Goal: Contribute content: Add original content to the website for others to see

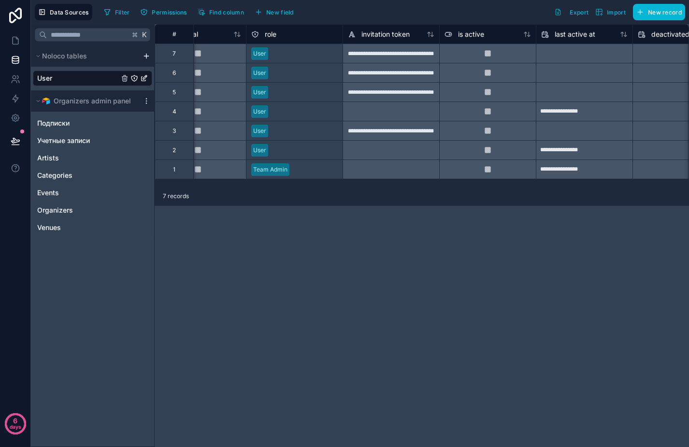
scroll to position [0, 23]
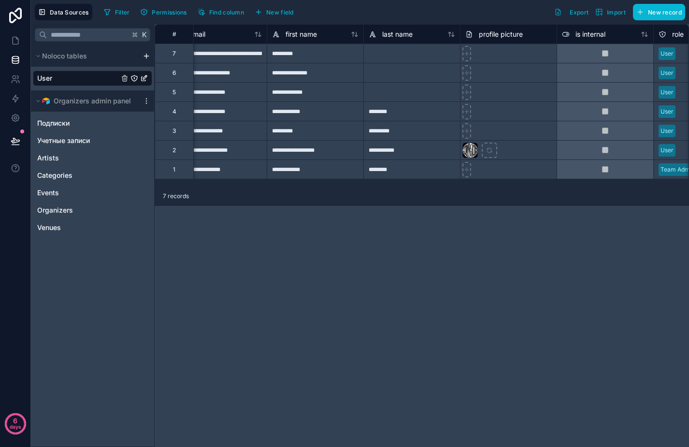
click at [79, 74] on div "User" at bounding box center [92, 78] width 119 height 15
click at [11, 78] on icon at bounding box center [16, 79] width 10 height 10
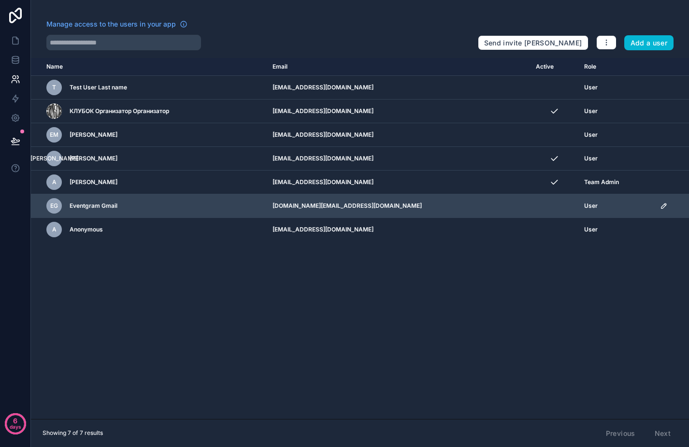
click at [661, 204] on icon "scrollable content" at bounding box center [664, 206] width 8 height 8
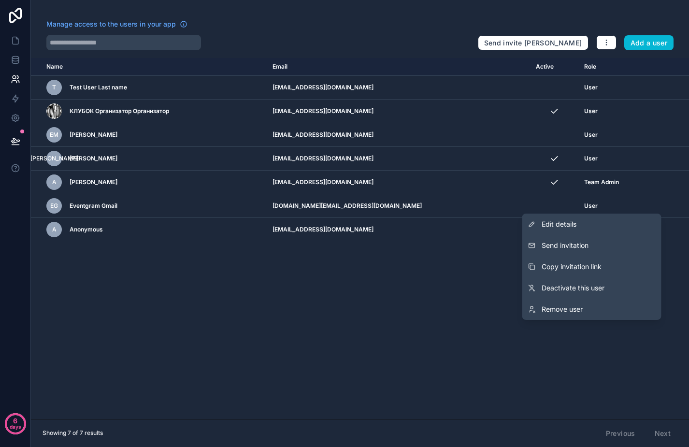
click at [384, 267] on div "Name Email Active Role [DOMAIN_NAME] T Test User Last name [EMAIL_ADDRESS][DOMA…" at bounding box center [360, 238] width 658 height 361
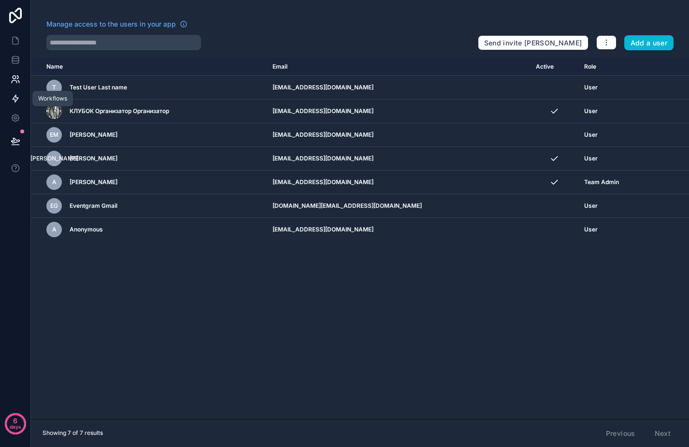
click at [12, 98] on icon at bounding box center [16, 99] width 10 height 10
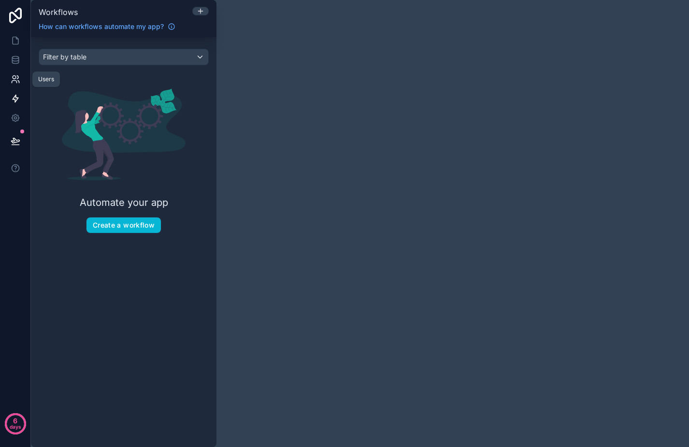
click at [18, 78] on icon at bounding box center [17, 77] width 1 height 3
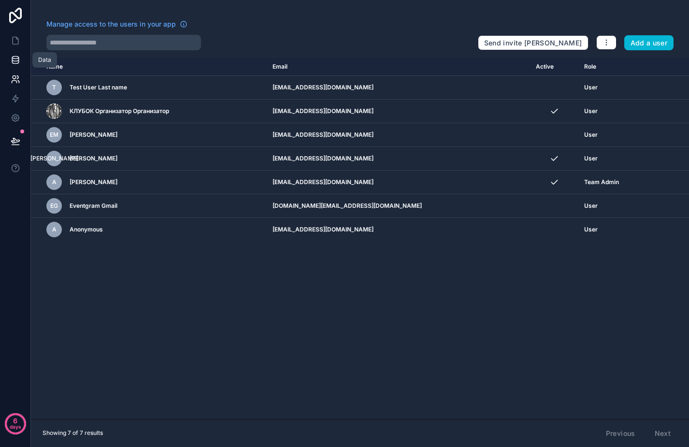
click at [15, 62] on icon at bounding box center [16, 60] width 10 height 10
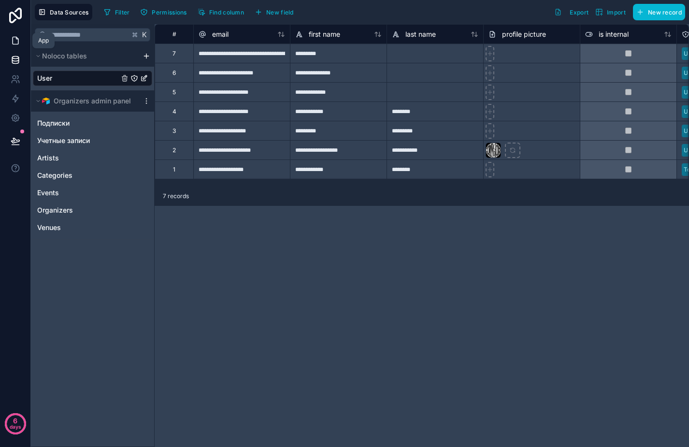
click at [14, 39] on icon at bounding box center [16, 41] width 10 height 10
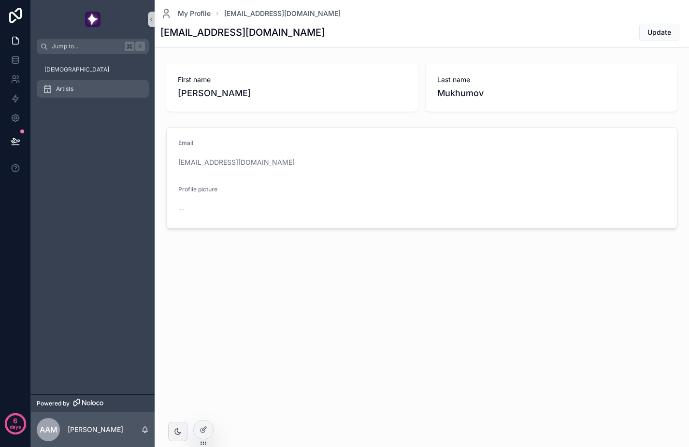
click at [102, 89] on div "Artists" at bounding box center [93, 88] width 100 height 15
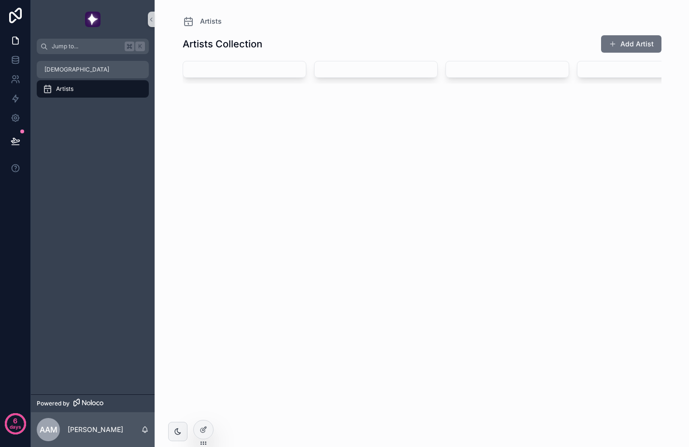
click at [93, 73] on div "[DEMOGRAPHIC_DATA]" at bounding box center [93, 69] width 100 height 15
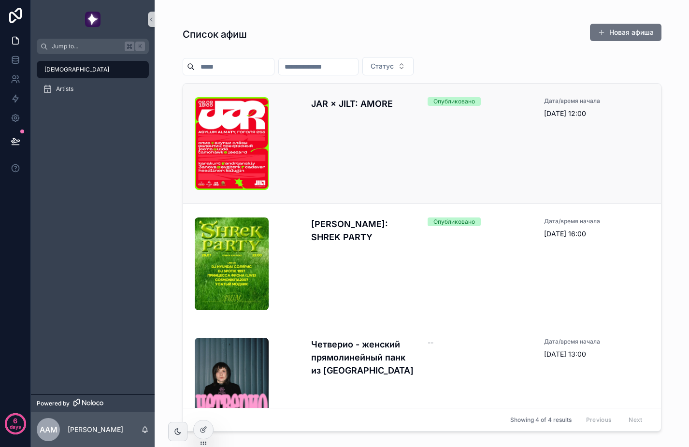
click at [421, 169] on div "JAR × JILT: AMORE Опубликовано Дата/время начала [DATE] 12:00" at bounding box center [422, 143] width 454 height 93
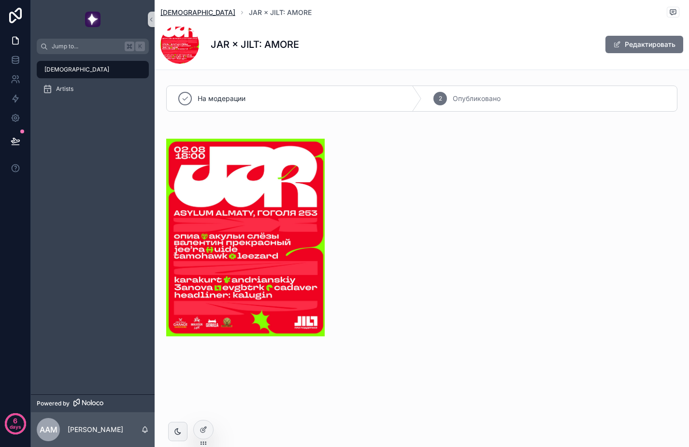
click at [178, 11] on span "[DEMOGRAPHIC_DATA]" at bounding box center [197, 13] width 75 height 10
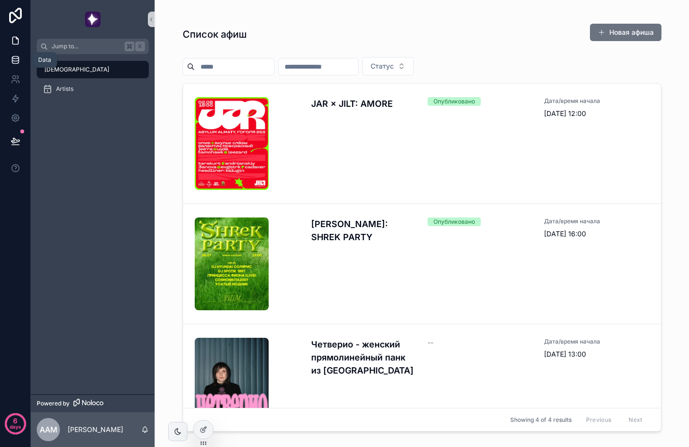
click at [15, 64] on icon at bounding box center [16, 60] width 10 height 10
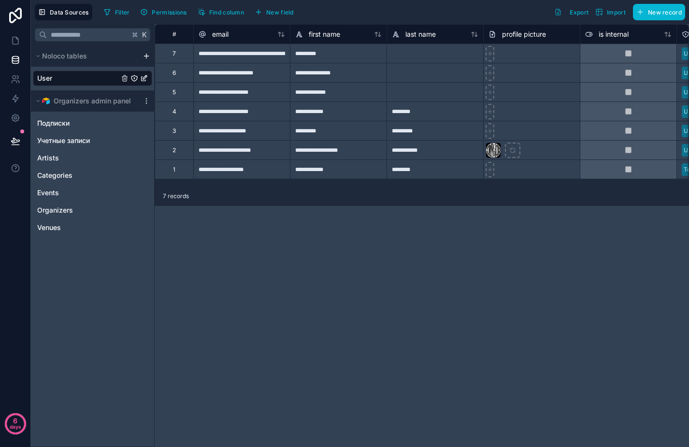
click at [87, 81] on div "User" at bounding box center [92, 78] width 119 height 15
click at [66, 130] on div "Подписки" at bounding box center [92, 122] width 119 height 15
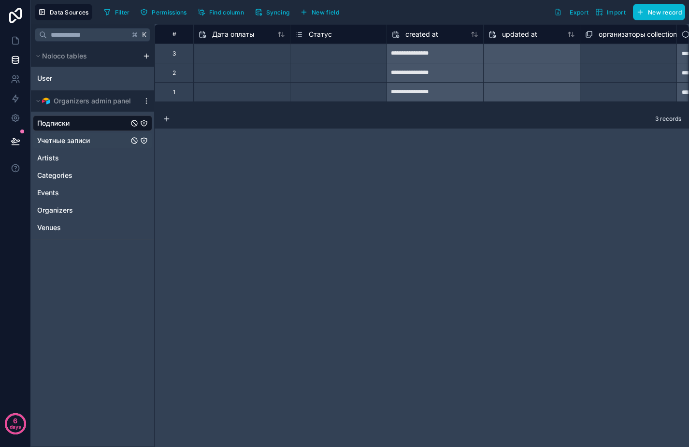
click at [83, 146] on div "Учетные записи" at bounding box center [92, 140] width 119 height 15
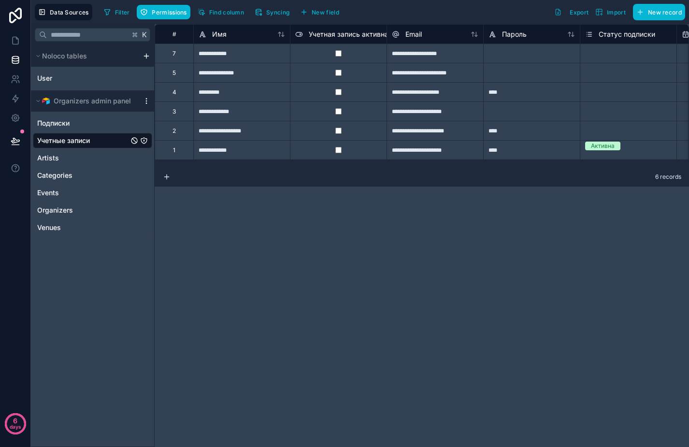
click at [148, 101] on icon "scrollable content" at bounding box center [146, 101] width 8 height 8
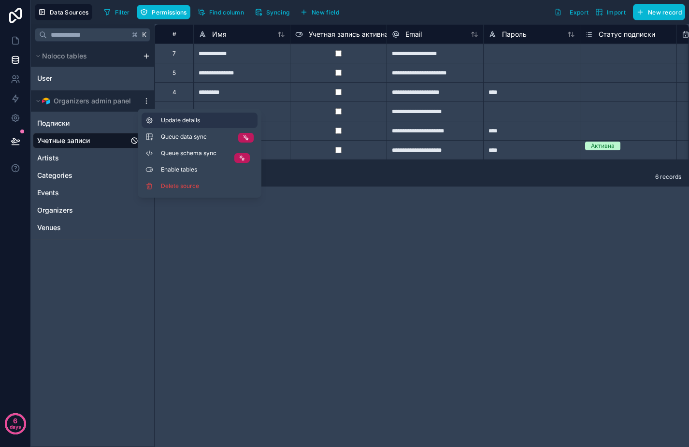
click at [197, 118] on span "Update details" at bounding box center [207, 120] width 93 height 8
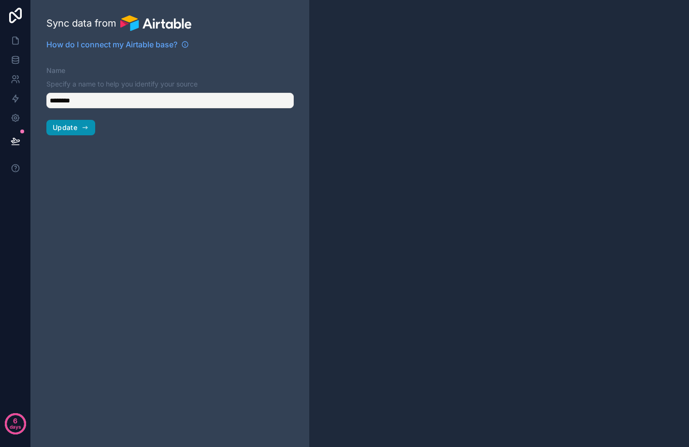
click at [80, 128] on button "Update" at bounding box center [70, 127] width 49 height 15
type input "**********"
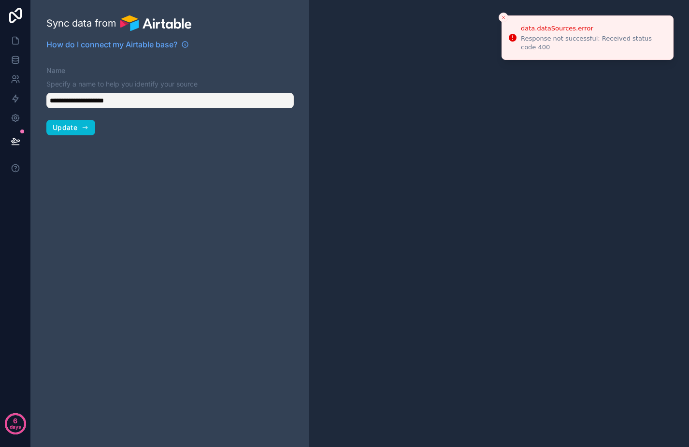
click at [502, 16] on line "Close toast" at bounding box center [503, 17] width 3 height 3
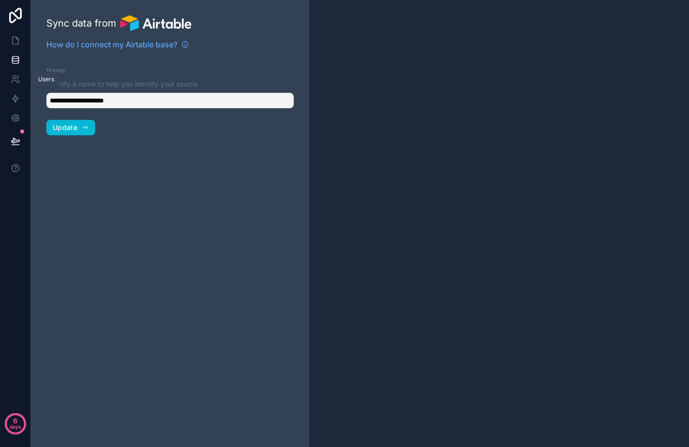
click at [16, 63] on icon at bounding box center [15, 62] width 6 height 4
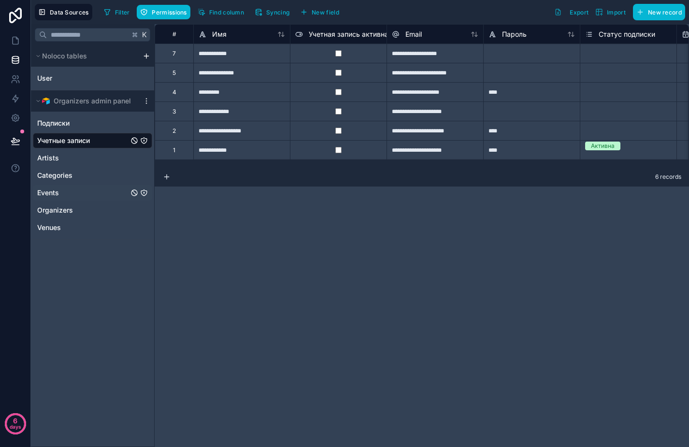
click at [73, 193] on div "Events" at bounding box center [92, 192] width 119 height 15
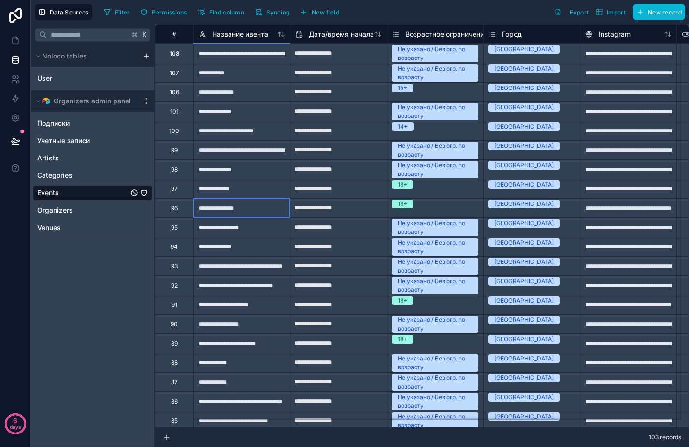
click at [219, 209] on div "**********" at bounding box center [241, 207] width 97 height 19
click at [14, 43] on icon at bounding box center [16, 41] width 10 height 10
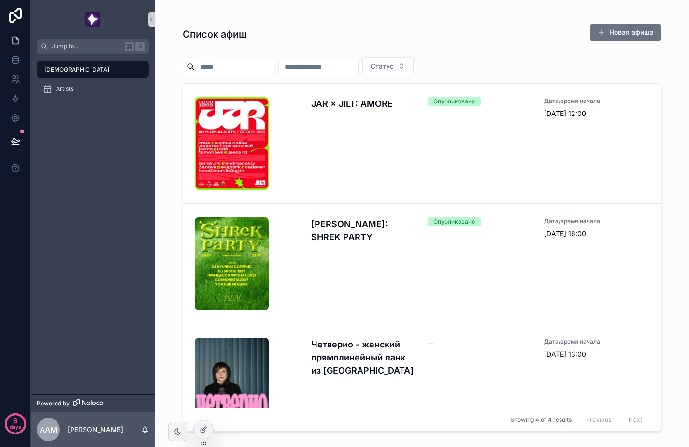
click at [487, 52] on div "Список афиш Новая афиша Статус JAR × JILT: AMORE Опубликовано Дата/время начала…" at bounding box center [422, 225] width 479 height 420
click at [624, 20] on div "Список афиш Новая афиша Статус JAR × JILT: AMORE Опубликовано Дата/время начала…" at bounding box center [422, 225] width 479 height 420
click at [619, 31] on button "Новая афиша" at bounding box center [625, 32] width 71 height 17
click at [82, 91] on div "Artists" at bounding box center [93, 88] width 100 height 15
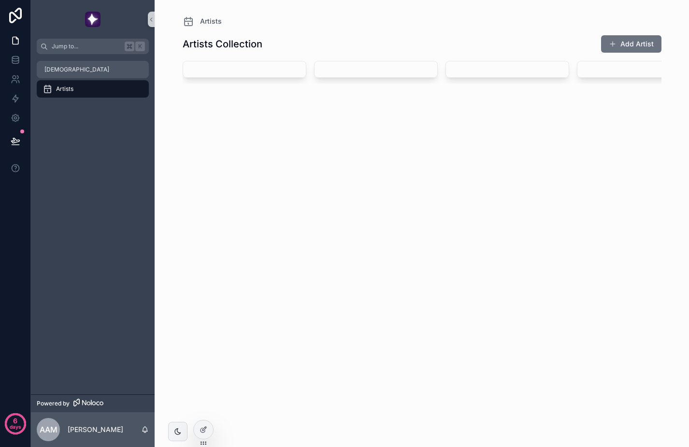
click at [114, 77] on div "[DEMOGRAPHIC_DATA]" at bounding box center [93, 69] width 100 height 15
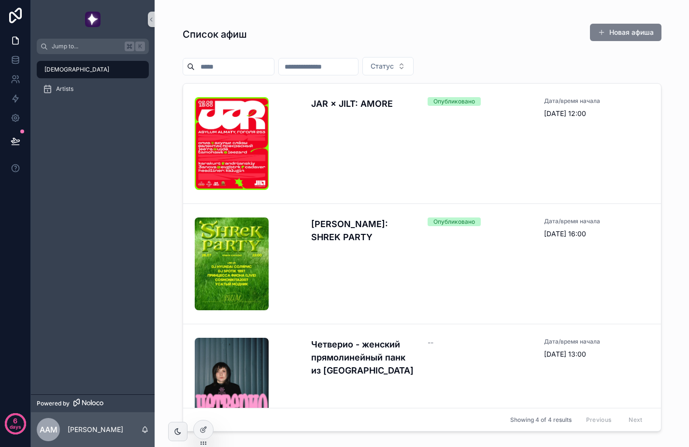
click at [610, 30] on button "Новая афиша" at bounding box center [625, 32] width 71 height 17
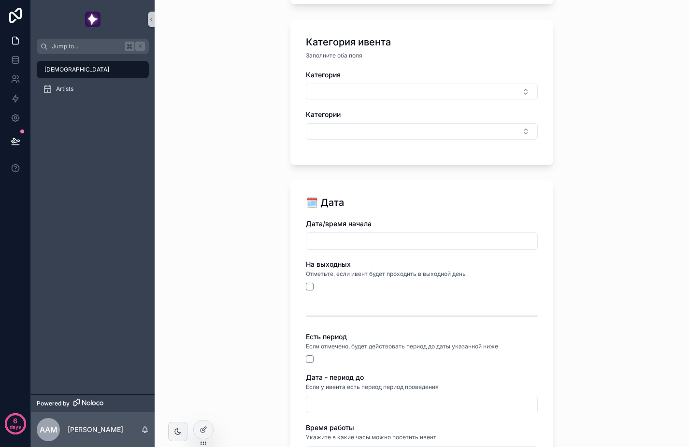
scroll to position [1965, 0]
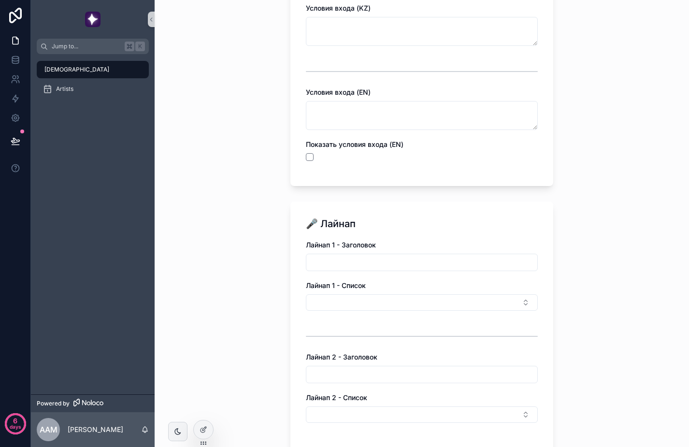
click at [351, 259] on input "scrollable content" at bounding box center [421, 263] width 231 height 14
click at [339, 310] on div "Лайнап 1 - Заголовок Лайнап 1 - Список Лайнап 2 - Заголовок Лайнап 2 - Список Л…" at bounding box center [422, 448] width 232 height 416
click at [341, 301] on button "Select Button" at bounding box center [422, 302] width 232 height 16
click at [341, 323] on input "scrollable content" at bounding box center [424, 321] width 208 height 17
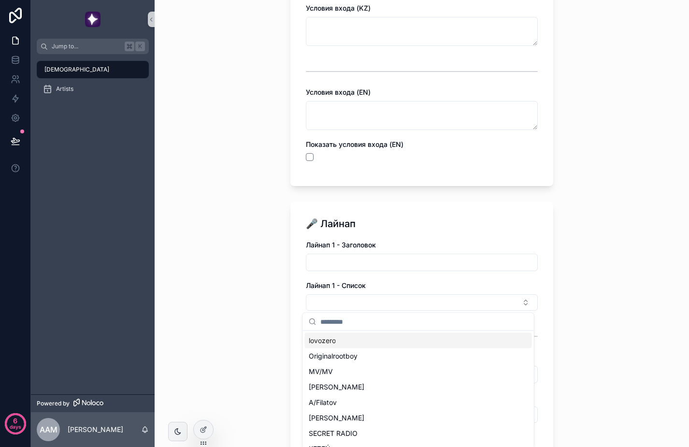
click at [614, 281] on div "Афиши Создание афиши Создание [DEMOGRAPHIC_DATA] ✏️ [PERSON_NAME] Название ивен…" at bounding box center [422, 223] width 534 height 447
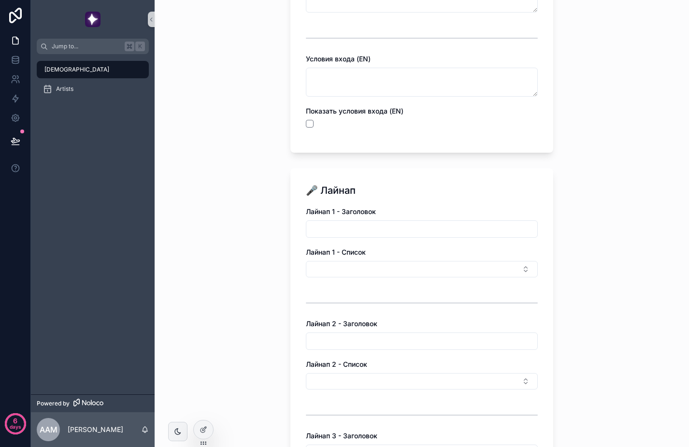
scroll to position [2000, 0]
click at [526, 274] on button "Select Button" at bounding box center [422, 268] width 232 height 16
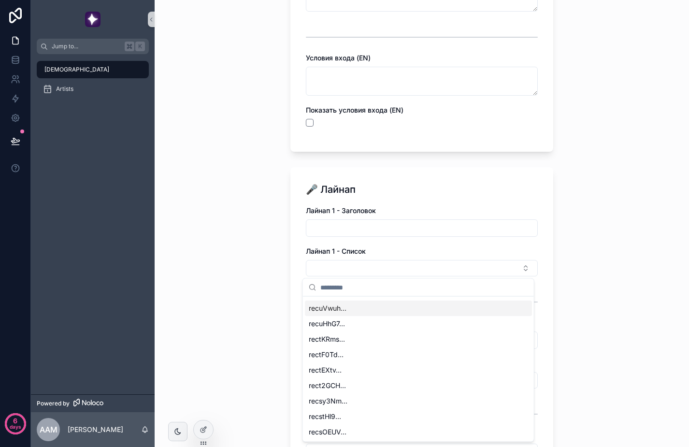
scroll to position [0, 0]
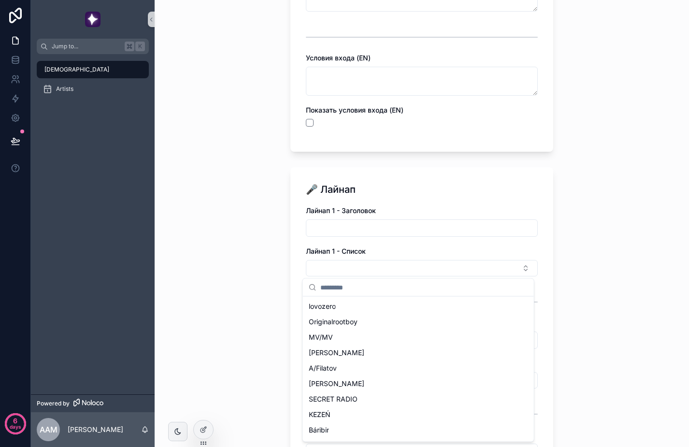
click at [603, 257] on div "Афиши Создание афиши Создание [DEMOGRAPHIC_DATA] ✏️ [PERSON_NAME] Название ивен…" at bounding box center [422, 223] width 534 height 447
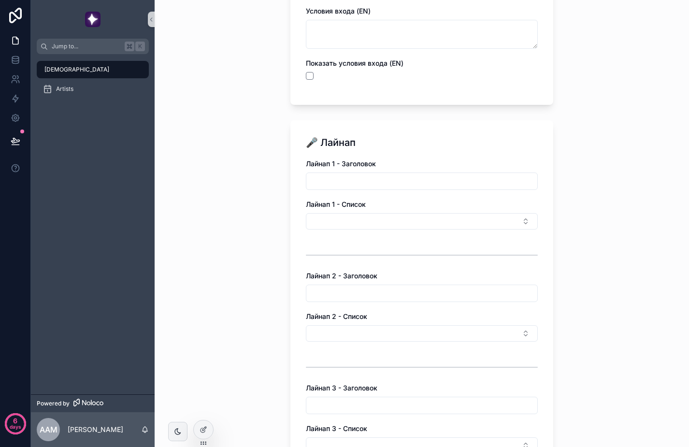
scroll to position [2050, 0]
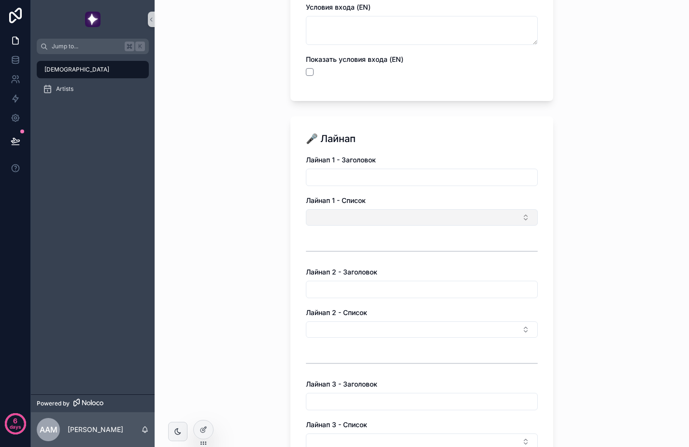
click at [521, 214] on button "Select Button" at bounding box center [422, 217] width 232 height 16
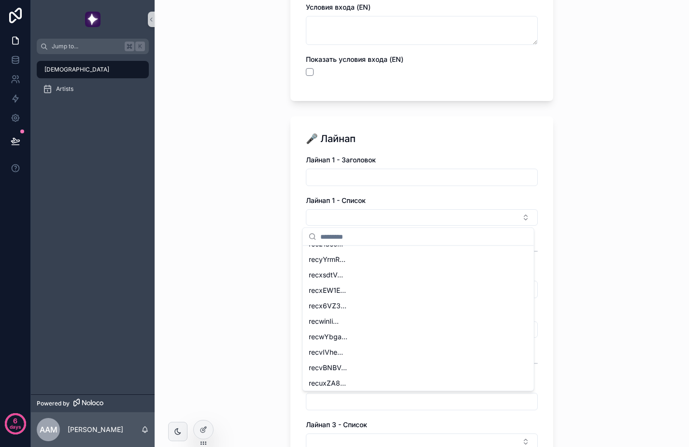
scroll to position [181, 0]
click at [341, 310] on span "recxEW1E..." at bounding box center [327, 306] width 37 height 10
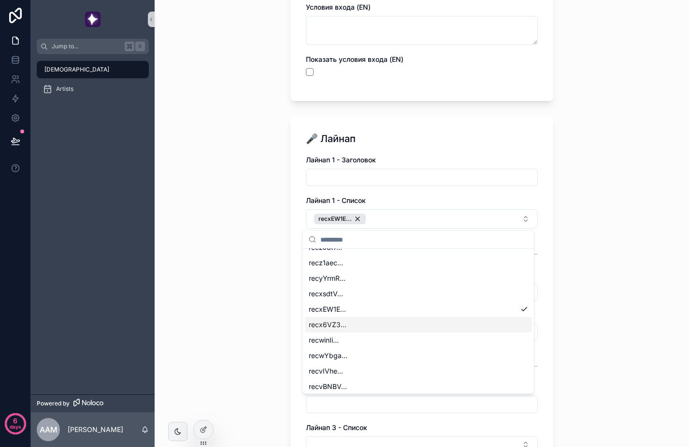
click at [347, 318] on div "recx6VZ3..." at bounding box center [418, 324] width 227 height 15
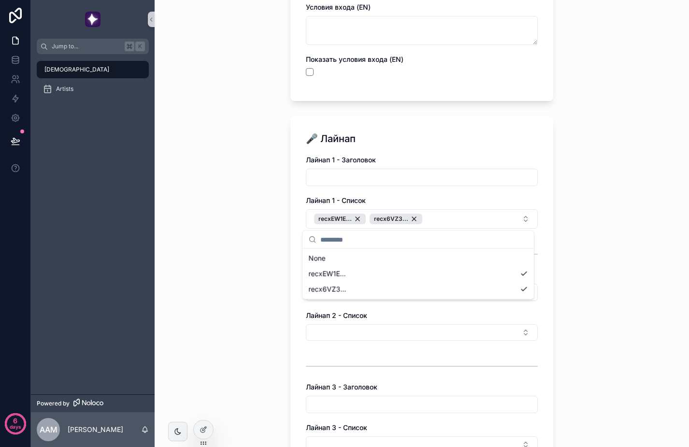
scroll to position [0, 0]
click at [534, 201] on div "🎤 Лайнап Лайнап 1 - Заголовок Лайнап 1 - Список recxEW1E... recx6VZ3... Лайнап …" at bounding box center [421, 352] width 263 height 473
click at [490, 215] on button "recxEW1E... recx6VZ3..." at bounding box center [422, 218] width 232 height 19
type input "*"
type input "*****"
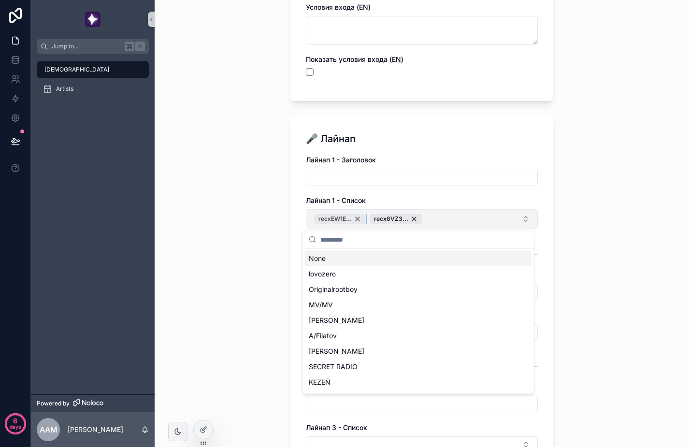
click at [357, 214] on div "recxEW1E..." at bounding box center [340, 218] width 52 height 11
click at [356, 216] on div "recx6VZ3..." at bounding box center [340, 218] width 53 height 11
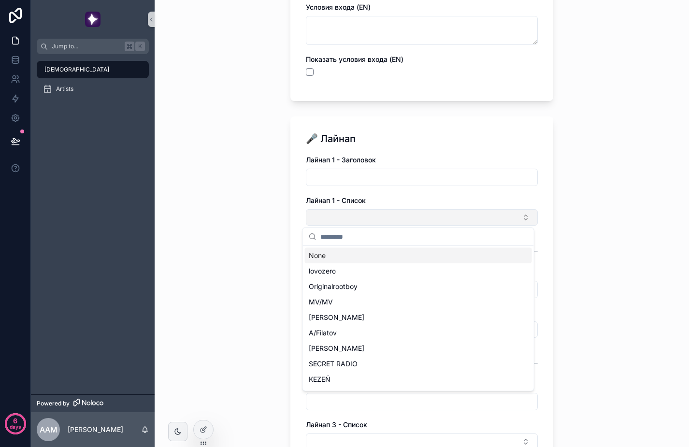
click at [348, 234] on input "scrollable content" at bounding box center [424, 236] width 208 height 17
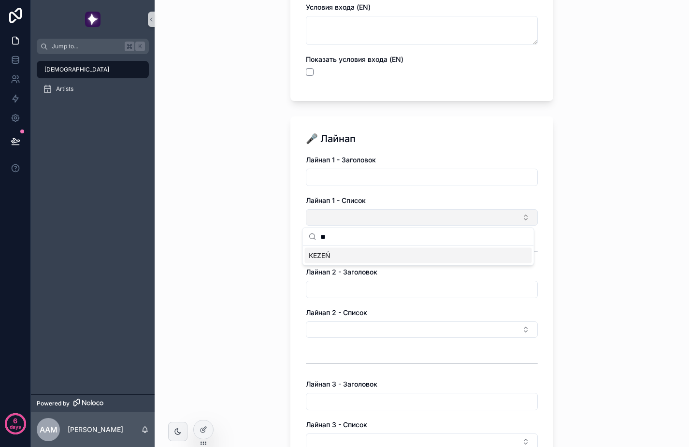
type input "**"
click at [333, 251] on div "KEZEŃ" at bounding box center [418, 255] width 227 height 15
click at [346, 217] on div "KEZEŃ" at bounding box center [332, 218] width 37 height 11
click at [599, 197] on div "Афиши Создание афиши Создание [DEMOGRAPHIC_DATA] ✏️ [PERSON_NAME] Название ивен…" at bounding box center [422, 223] width 534 height 447
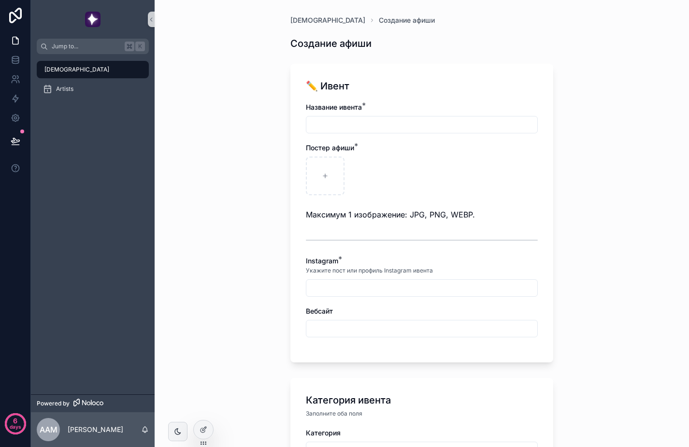
click at [298, 23] on span "[DEMOGRAPHIC_DATA]" at bounding box center [327, 20] width 75 height 10
